Goal: Task Accomplishment & Management: Manage account settings

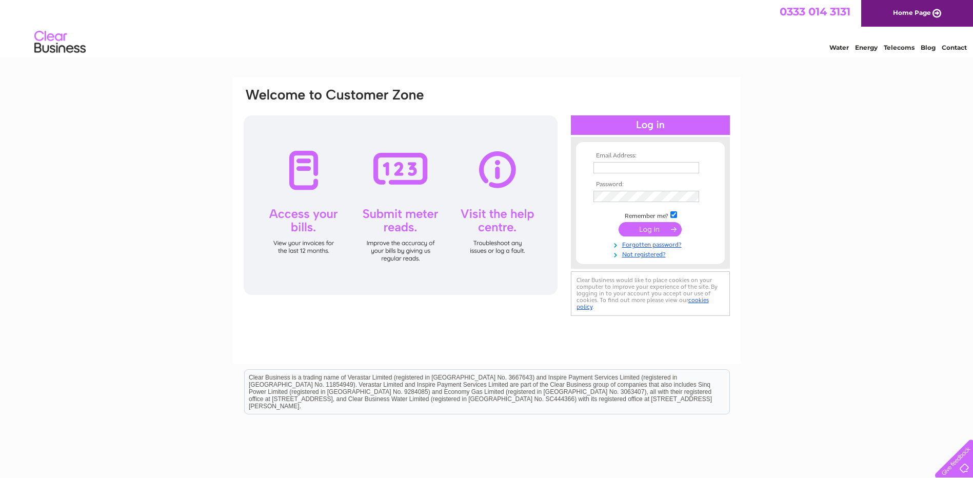
click at [619, 167] on input "text" at bounding box center [646, 167] width 106 height 11
type input "keith@baxterpm.co.uk"
click at [653, 232] on input "submit" at bounding box center [649, 230] width 63 height 14
click at [650, 230] on input "submit" at bounding box center [649, 230] width 63 height 14
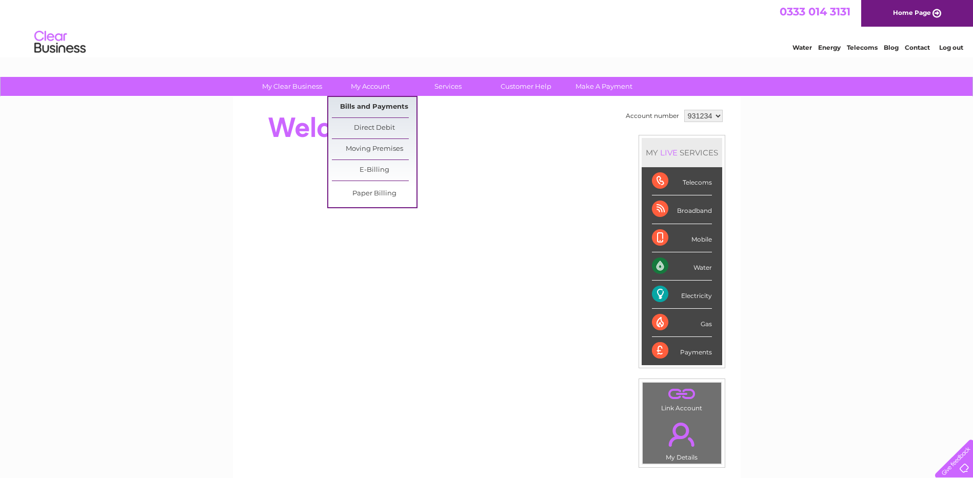
click at [367, 109] on link "Bills and Payments" at bounding box center [374, 107] width 85 height 21
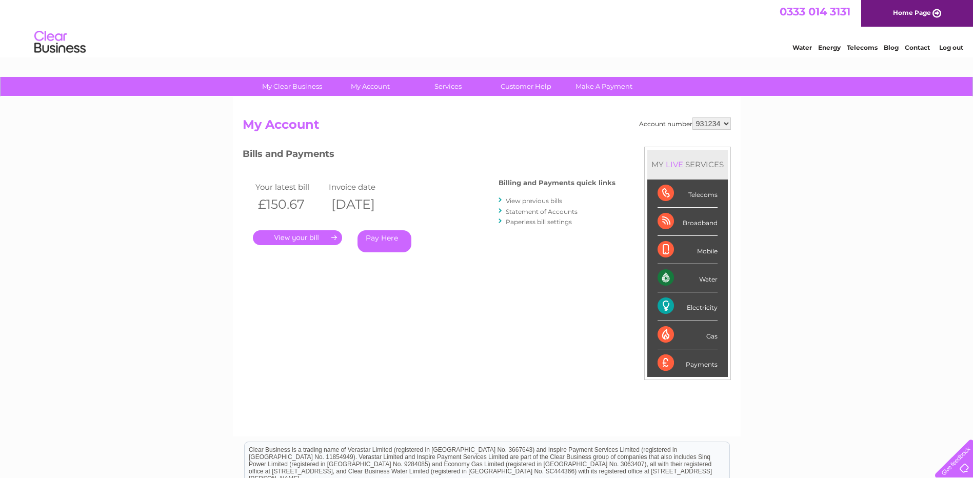
click at [302, 239] on link "." at bounding box center [297, 237] width 89 height 15
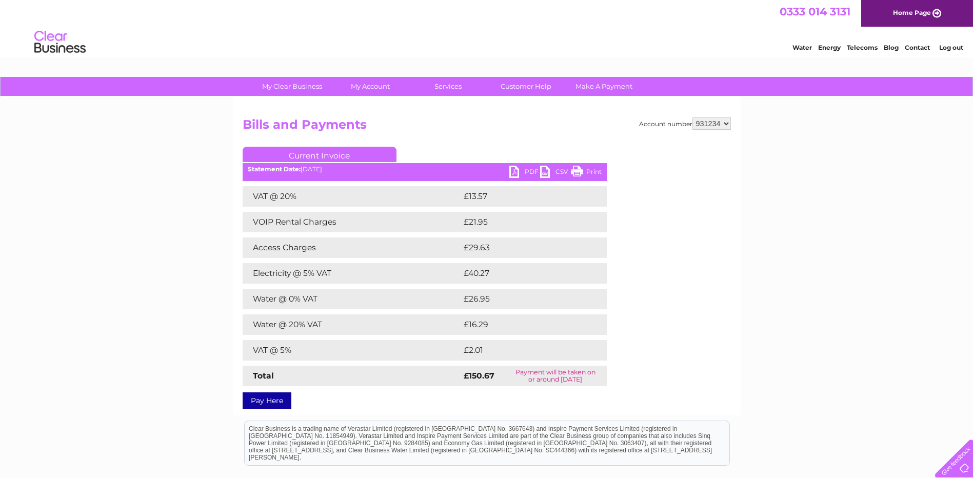
click at [514, 173] on link "PDF" at bounding box center [524, 173] width 31 height 15
